Goal: Task Accomplishment & Management: Manage account settings

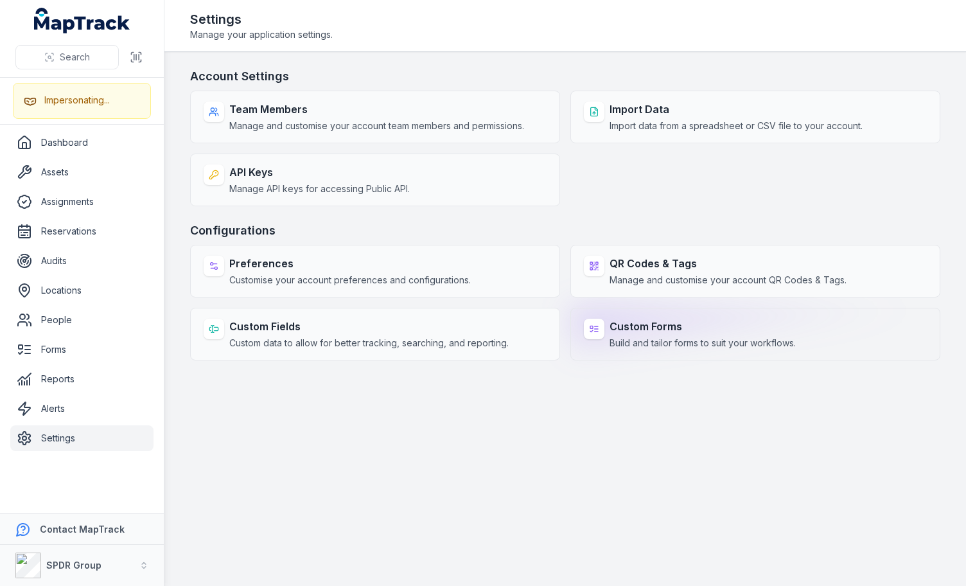
click at [640, 340] on span "Build and tailor forms to suit your workflows." at bounding box center [702, 342] width 186 height 13
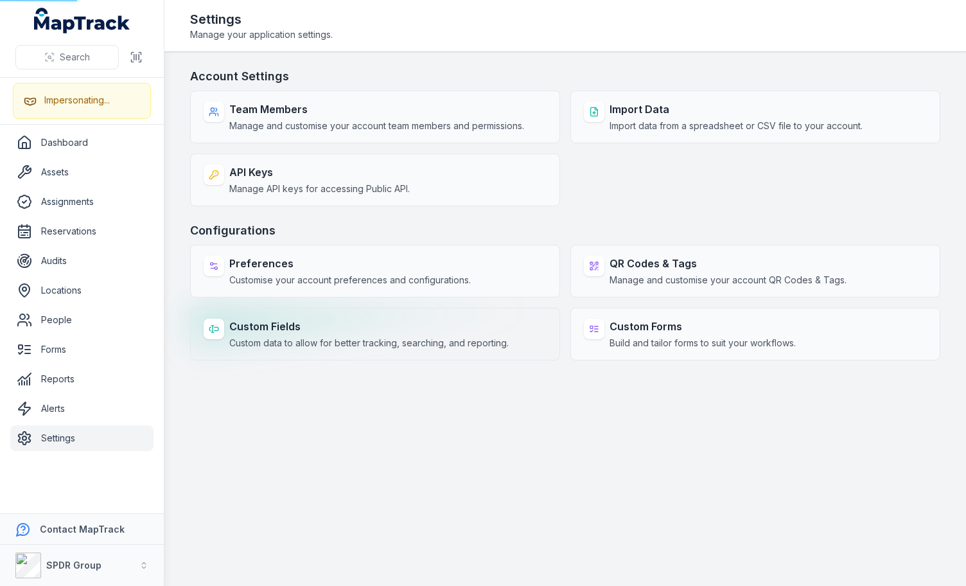
click at [286, 336] on span "Custom data to allow for better tracking, searching, and reporting." at bounding box center [368, 342] width 279 height 13
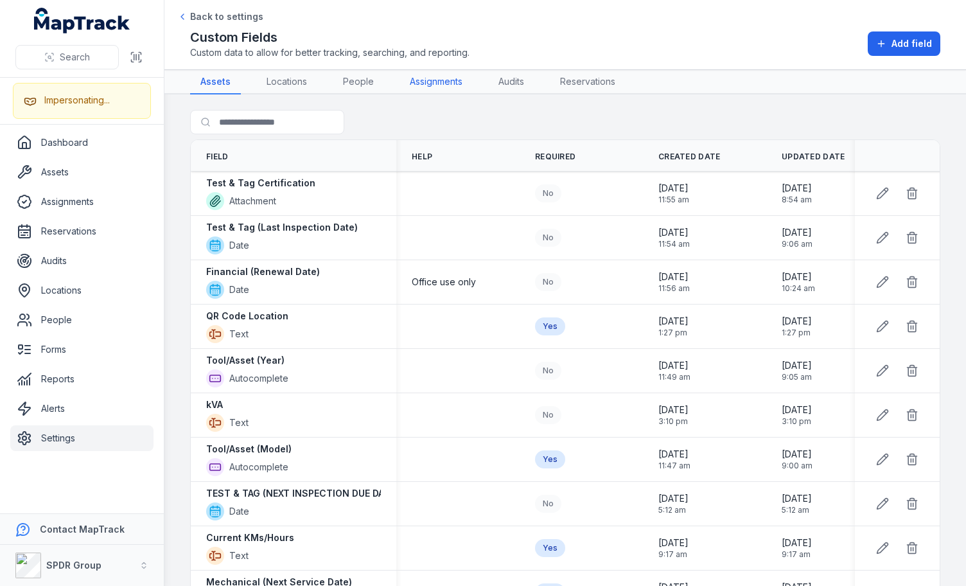
click at [436, 76] on link "Assignments" at bounding box center [435, 82] width 73 height 24
click at [500, 46] on div "Custom Fields Custom data to allow for better tracking, searching, and reportin…" at bounding box center [565, 43] width 750 height 31
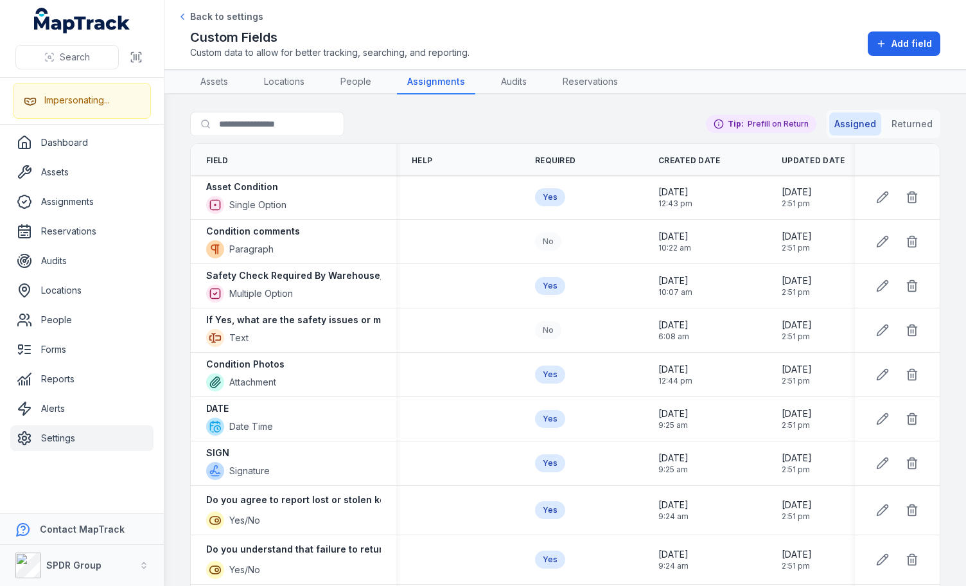
click at [458, 129] on div "Search for fields Assigned Returned Tip: Prefill on Return" at bounding box center [565, 126] width 750 height 33
drag, startPoint x: 353, startPoint y: 275, endPoint x: 390, endPoint y: 277, distance: 37.3
click at [390, 277] on div "Safety Check Required By Warehouse/Mechanic? (Including any missing items) Mult…" at bounding box center [293, 286] width 205 height 44
click at [428, 112] on div "Search for fields Assigned Returned Tip: Prefill on Return" at bounding box center [565, 126] width 750 height 33
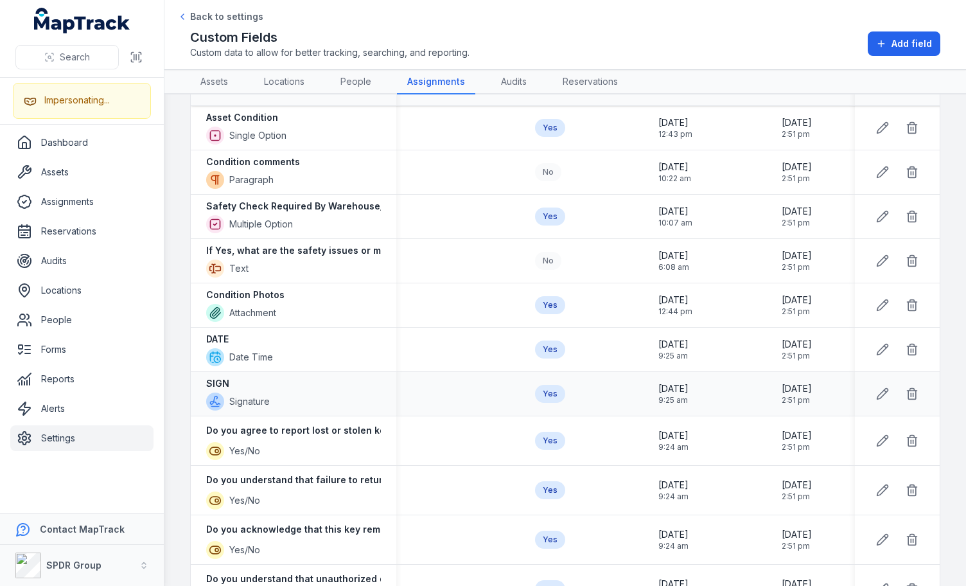
scroll to position [116, 0]
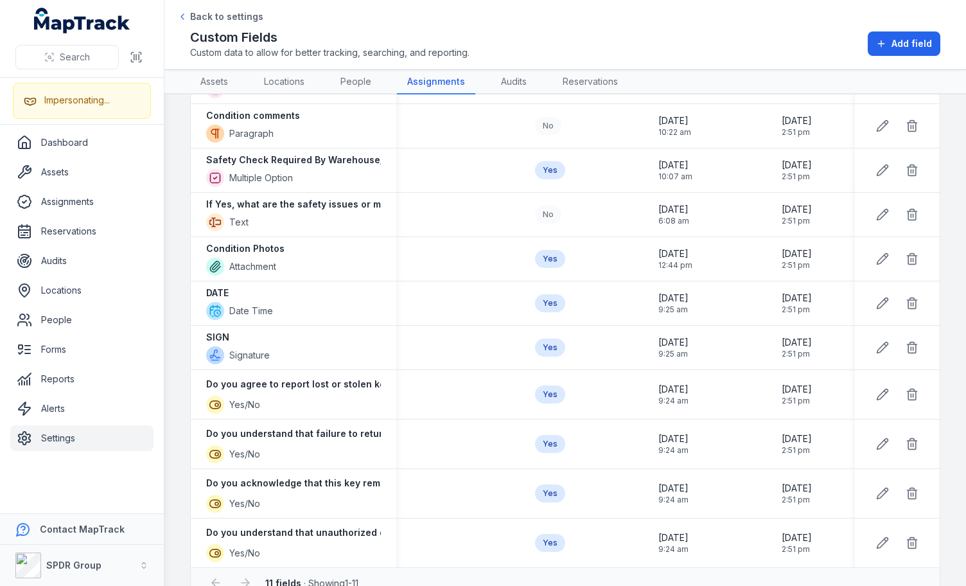
click at [182, 339] on main "Search for fields Assigned Returned Tip: Prefill on Return Field Help Required …" at bounding box center [564, 339] width 801 height 491
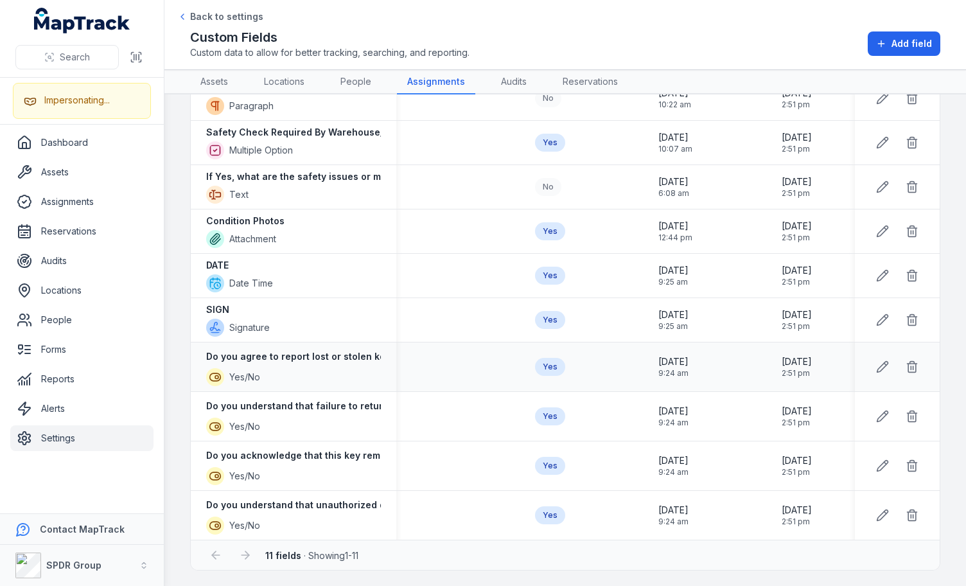
scroll to position [0, 0]
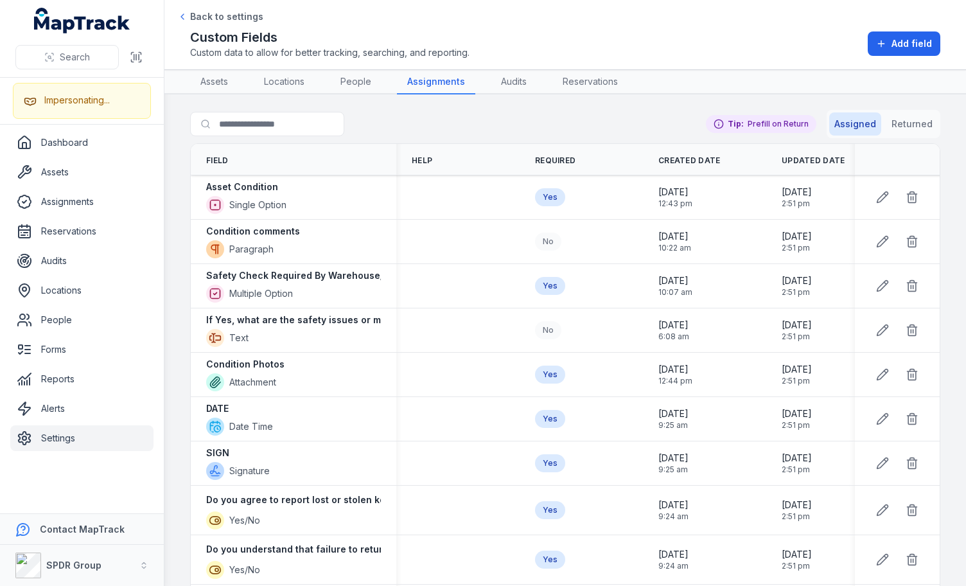
click at [553, 122] on div "Search for fields Assigned Returned Tip: Prefill on Return" at bounding box center [565, 126] width 750 height 33
click at [541, 122] on div "Search for fields Assigned Returned Tip: Prefill on Return" at bounding box center [565, 126] width 750 height 33
click at [570, 118] on div "Search for fields Assigned Returned Tip: Prefill on Return" at bounding box center [565, 126] width 750 height 33
click at [584, 118] on div "Search for fields Assigned Returned Tip: Prefill on Return" at bounding box center [565, 126] width 750 height 33
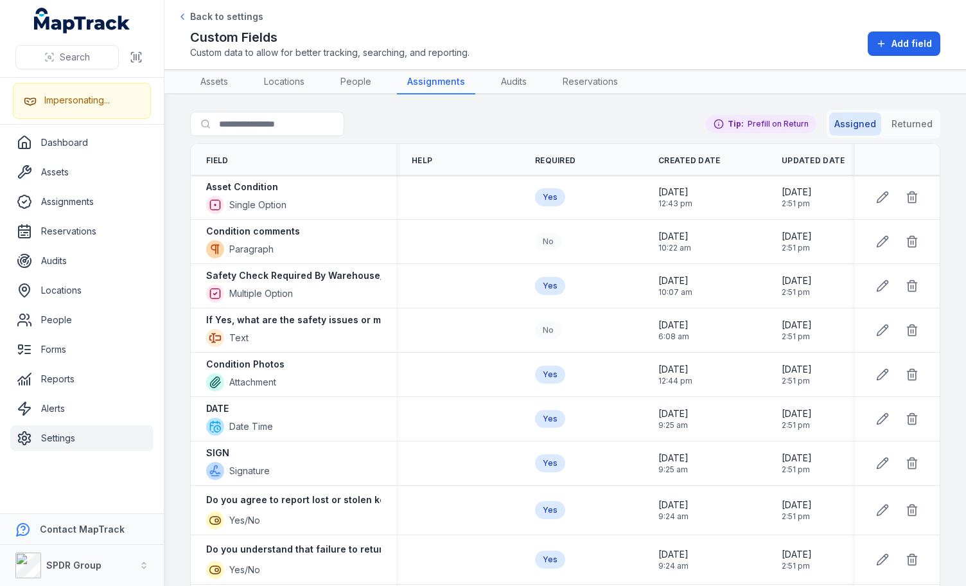
click at [584, 118] on div "Search for fields Assigned Returned Tip: Prefill on Return" at bounding box center [565, 126] width 750 height 33
click at [592, 46] on div "Custom Fields Custom data to allow for better tracking, searching, and reportin…" at bounding box center [565, 43] width 750 height 31
